Goal: Navigation & Orientation: Find specific page/section

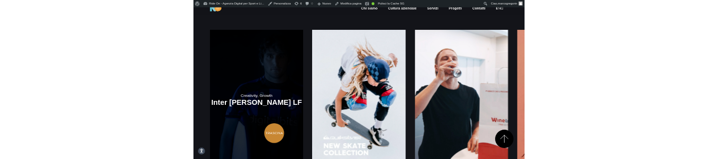
scroll to position [1086, 0]
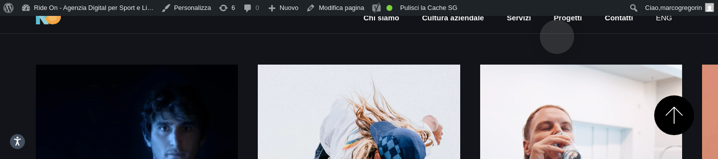
click at [557, 21] on link "Progetti" at bounding box center [568, 17] width 30 height 11
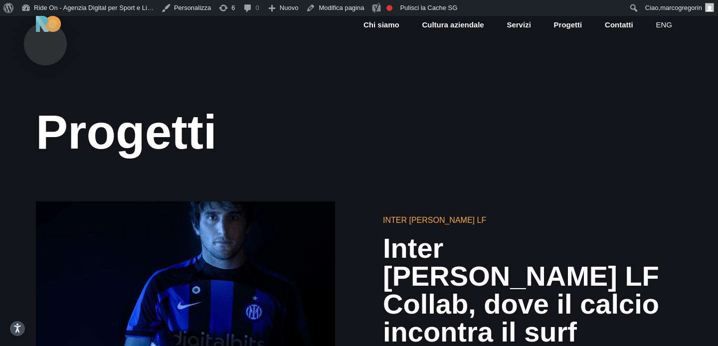
click at [45, 28] on img at bounding box center [48, 24] width 25 height 16
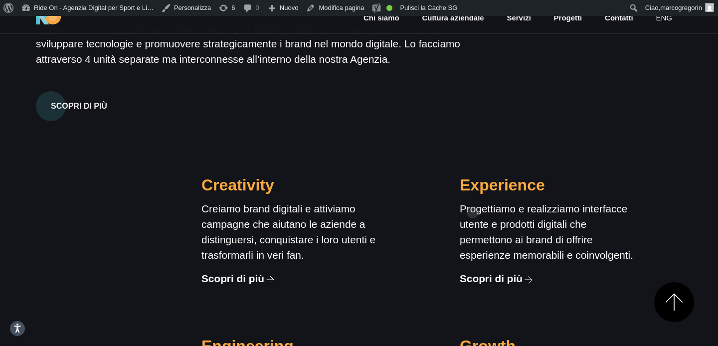
scroll to position [852, 0]
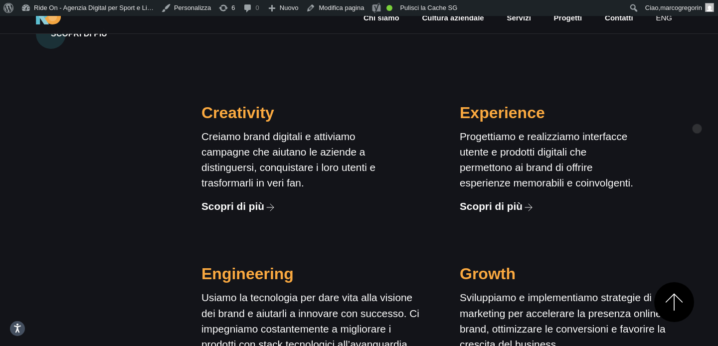
drag, startPoint x: 203, startPoint y: 76, endPoint x: 717, endPoint y: 116, distance: 515.3
click at [717, 116] on div "Cosa Facciamo I nostri servizi di Agenzia Digital Dalla Creatività e Tecnologia…" at bounding box center [359, 108] width 718 height 536
click at [537, 136] on p "Progettiamo e realizziamo interfacce utente e prodotti digitali che permettono …" at bounding box center [548, 160] width 179 height 62
click at [330, 137] on p "Creiamo brand digitali e attiviamo campagne che aiutano le aziende a distinguer…" at bounding box center [290, 160] width 179 height 62
click at [295, 135] on p "Creiamo brand digitali e attiviamo campagne che aiutano le aziende a distinguer…" at bounding box center [290, 160] width 179 height 62
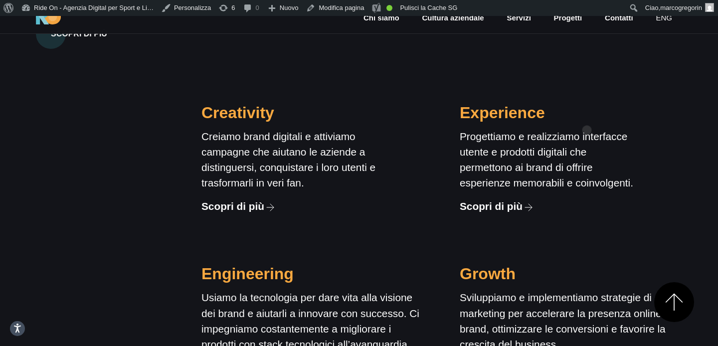
click at [587, 129] on p "Progettiamo e realizziamo interfacce utente e prodotti digitali che permettono …" at bounding box center [548, 160] width 179 height 62
